Goal: Transaction & Acquisition: Purchase product/service

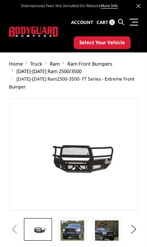
click at [79, 231] on img at bounding box center [73, 232] width 24 height 24
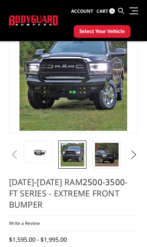
scroll to position [58, 0]
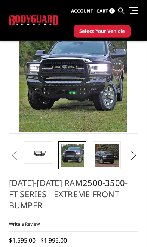
click at [105, 153] on img at bounding box center [107, 156] width 24 height 24
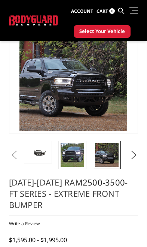
click at [79, 155] on img at bounding box center [73, 155] width 24 height 24
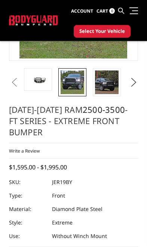
scroll to position [132, 0]
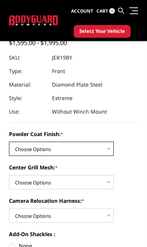
click at [105, 150] on select "Choose Options Bare Metal Gloss Black Powder Coat Textured Black Powder Coat" at bounding box center [61, 149] width 105 height 14
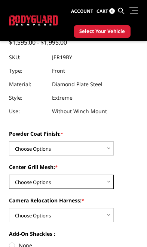
click at [100, 184] on select "Choose Options WITH Expanded Metal in Center Grill WITHOUT Expanded Metal in Ce…" at bounding box center [61, 182] width 105 height 14
click at [98, 185] on select "Choose Options WITH Expanded Metal in Center Grill WITHOUT Expanded Metal in Ce…" at bounding box center [61, 182] width 105 height 14
click at [102, 184] on select "Choose Options WITH Expanded Metal in Center Grill WITHOUT Expanded Metal in Ce…" at bounding box center [61, 182] width 105 height 14
click at [101, 182] on select "Choose Options WITH Expanded Metal in Center Grill WITHOUT Expanded Metal in Ce…" at bounding box center [61, 182] width 105 height 14
click at [98, 184] on select "Choose Options WITH Expanded Metal in Center Grill WITHOUT Expanded Metal in Ce…" at bounding box center [61, 182] width 105 height 14
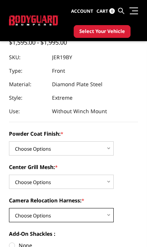
click at [87, 221] on select "Choose Options WITH Camera Relocation Harness WITHOUT Camera Relocation Harness" at bounding box center [61, 215] width 105 height 14
click at [86, 220] on select "Choose Options WITH Camera Relocation Harness WITHOUT Camera Relocation Harness" at bounding box center [61, 215] width 105 height 14
